Goal: Transaction & Acquisition: Purchase product/service

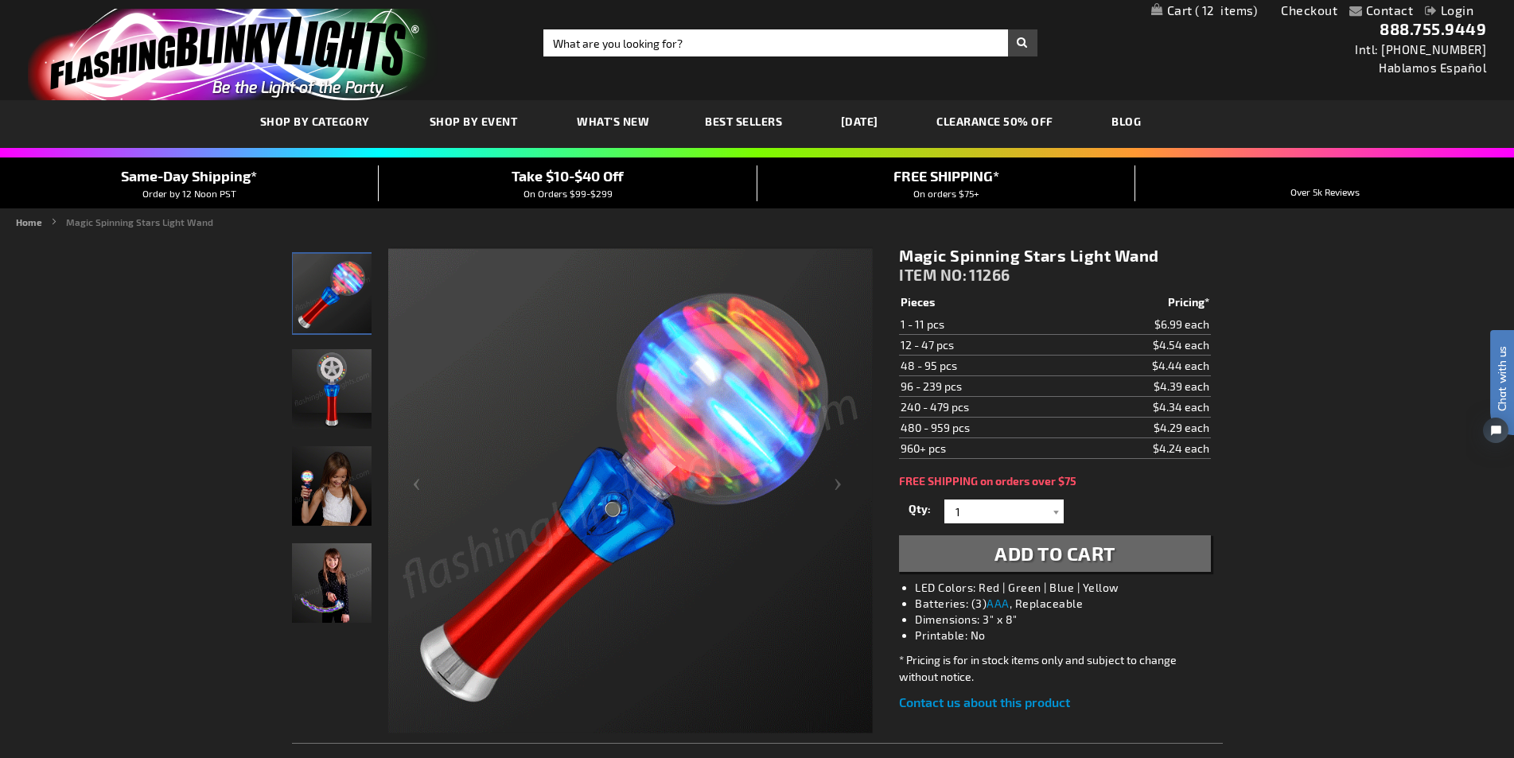
click at [319, 71] on img "store logo" at bounding box center [233, 54] width 410 height 91
